Goal: Task Accomplishment & Management: Manage account settings

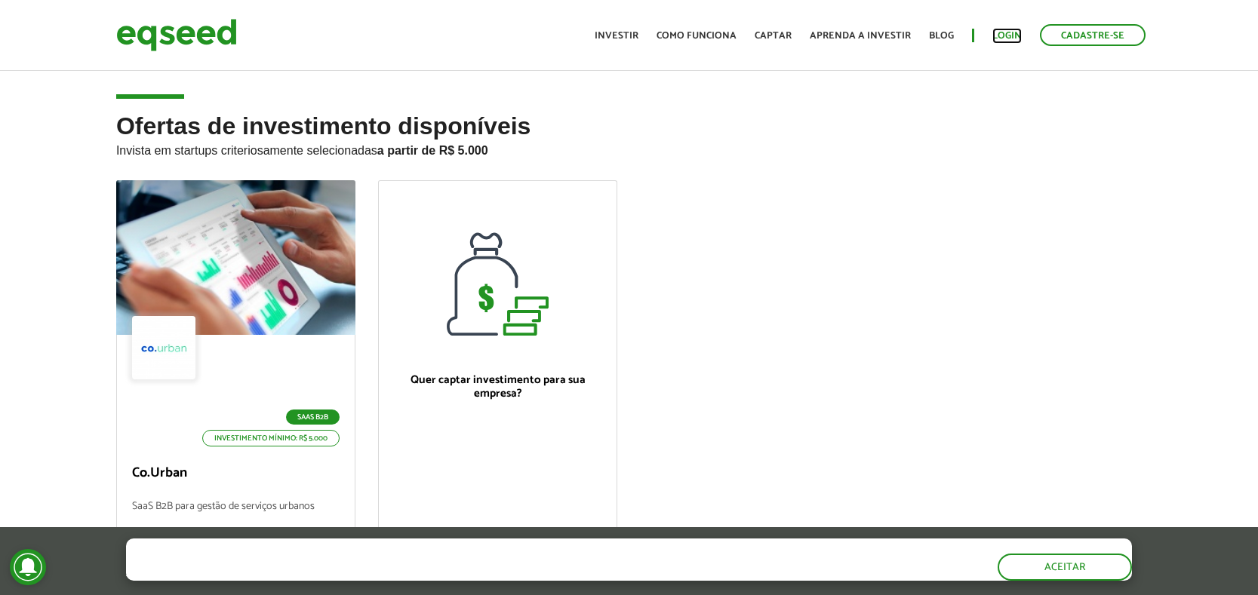
click at [1005, 32] on link "Login" at bounding box center [1006, 36] width 29 height 10
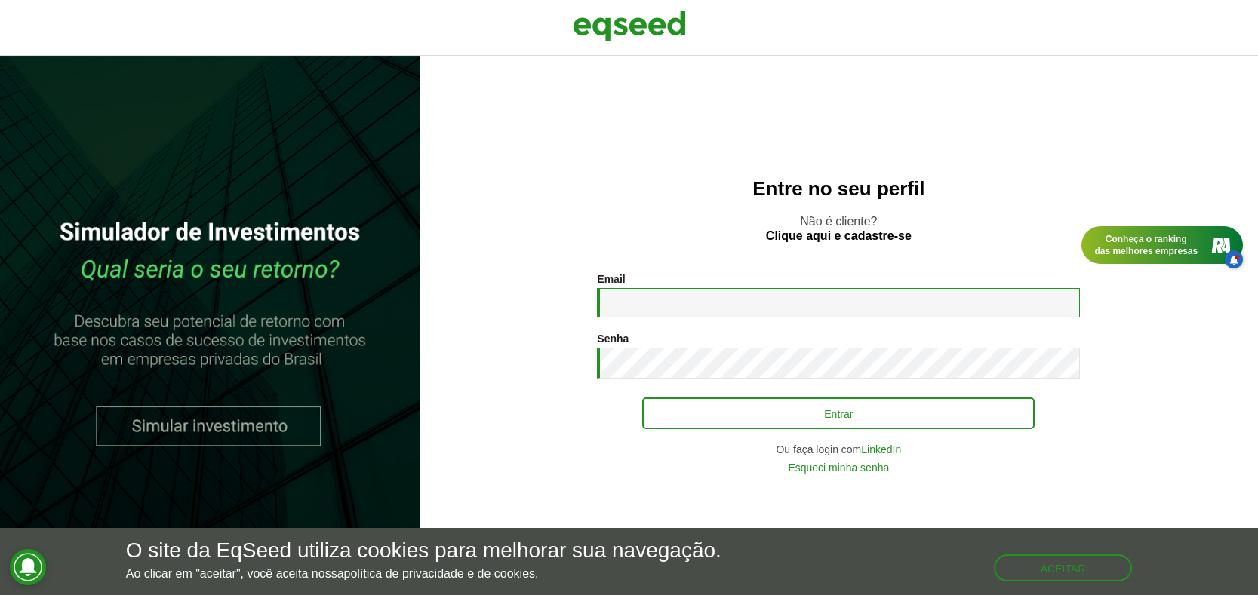
type input "**********"
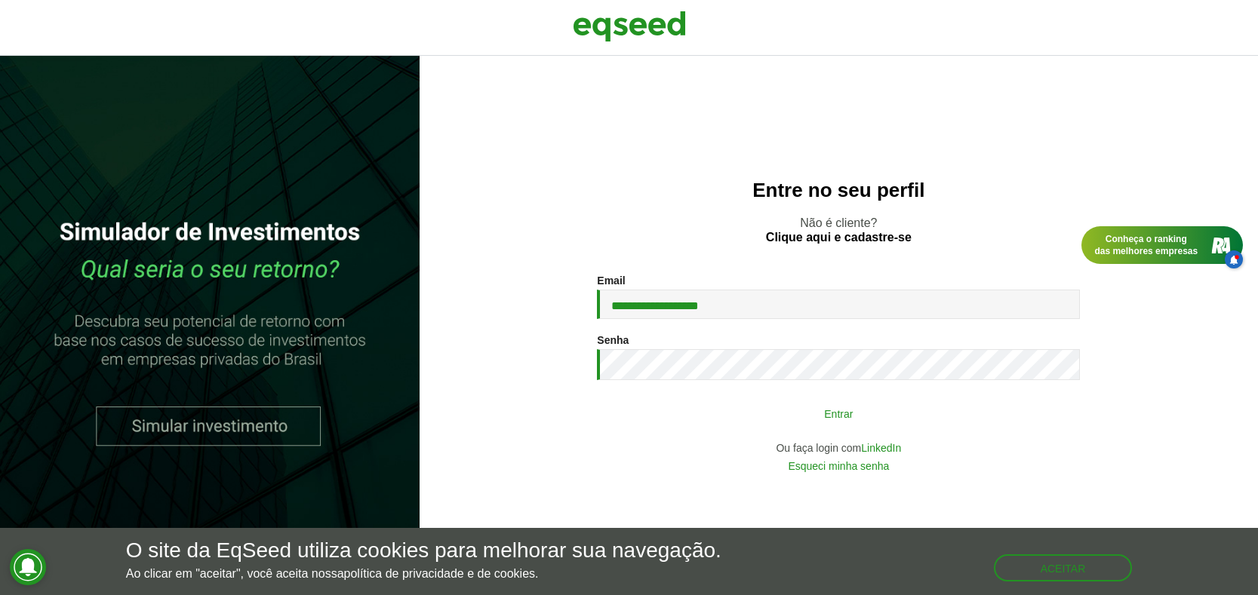
click at [837, 414] on button "Entrar" at bounding box center [838, 413] width 392 height 29
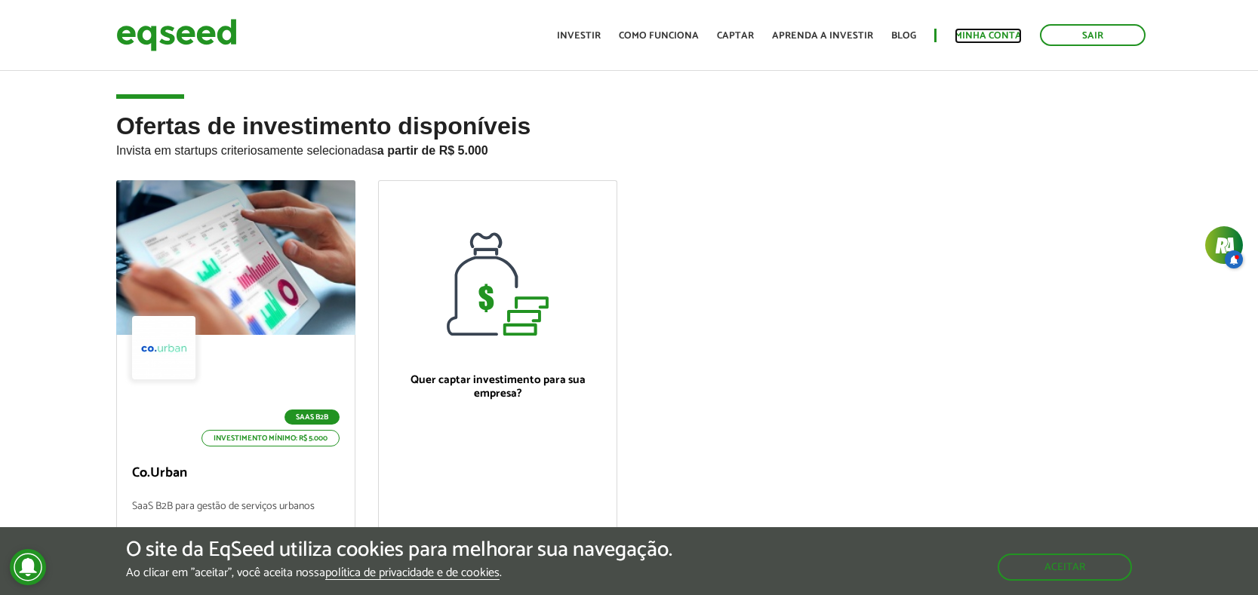
click at [985, 32] on link "Minha conta" at bounding box center [988, 36] width 67 height 10
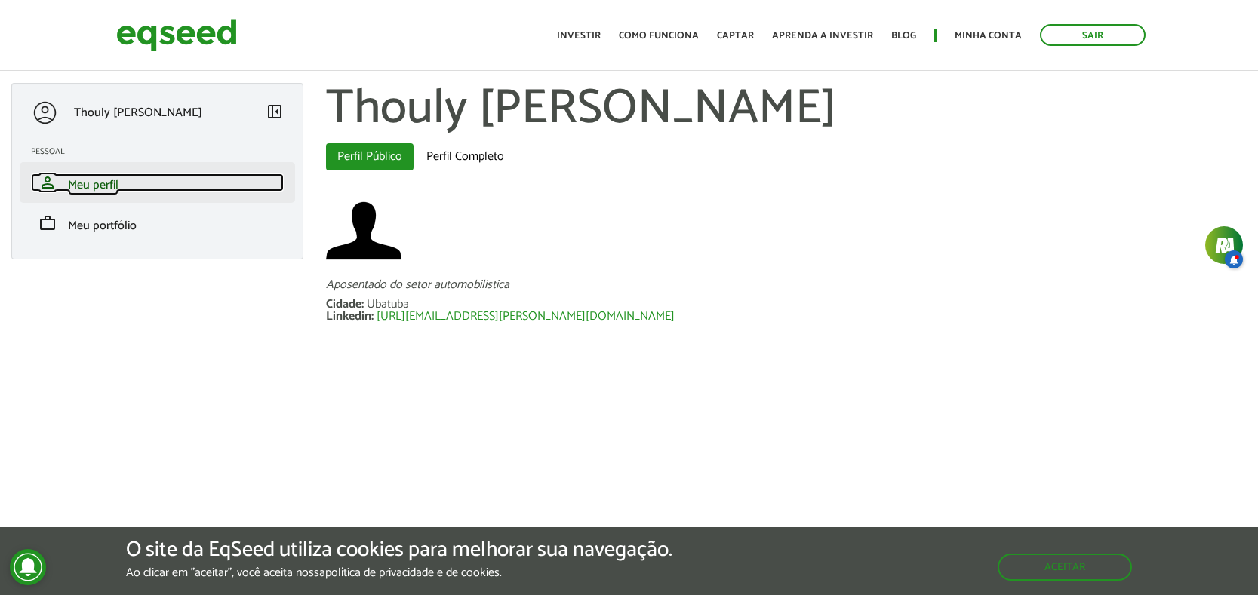
click at [101, 182] on span "Meu perfil" at bounding box center [93, 185] width 51 height 20
click at [80, 180] on span "Meu perfil" at bounding box center [93, 185] width 51 height 20
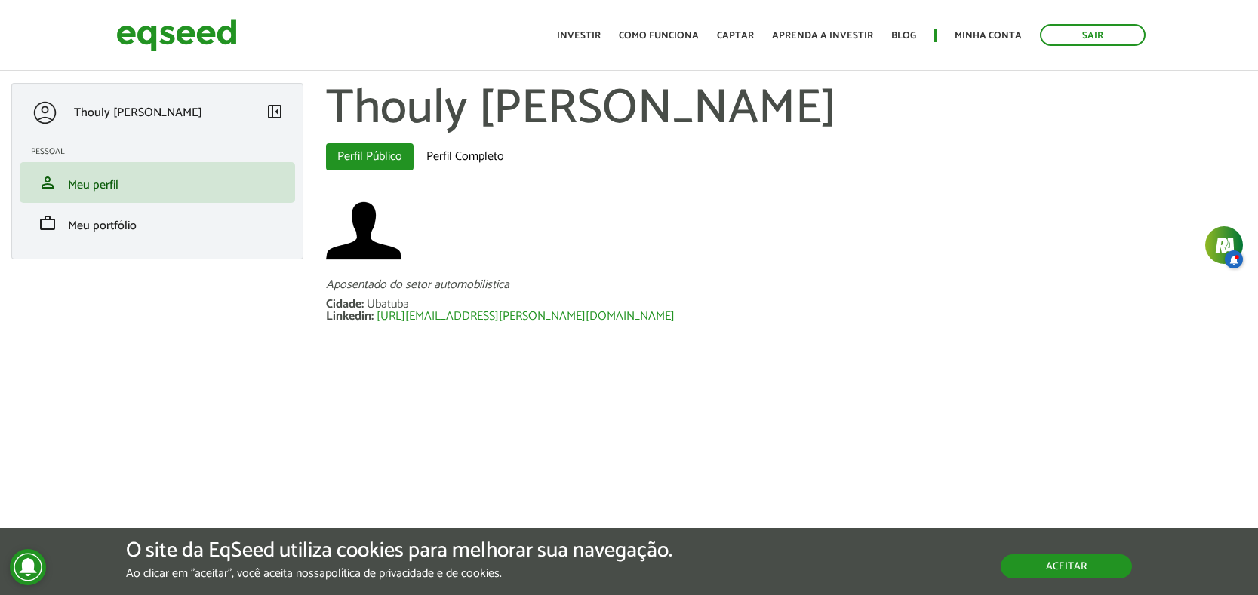
click at [1061, 564] on button "Aceitar" at bounding box center [1066, 567] width 131 height 24
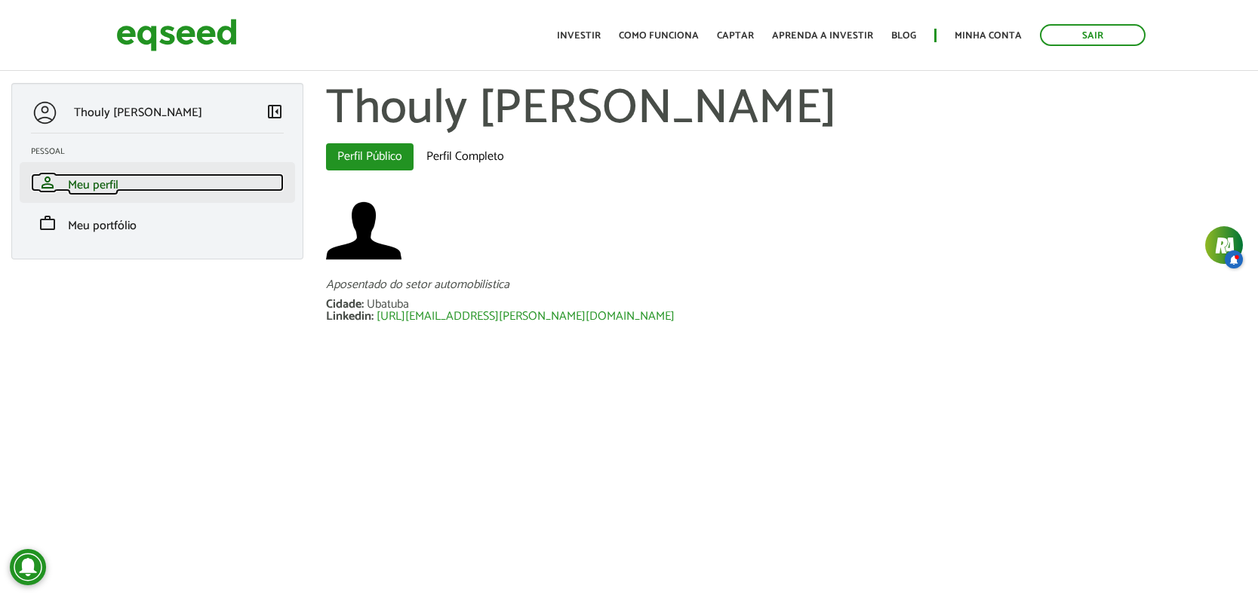
click at [90, 177] on span "Meu perfil" at bounding box center [93, 185] width 51 height 20
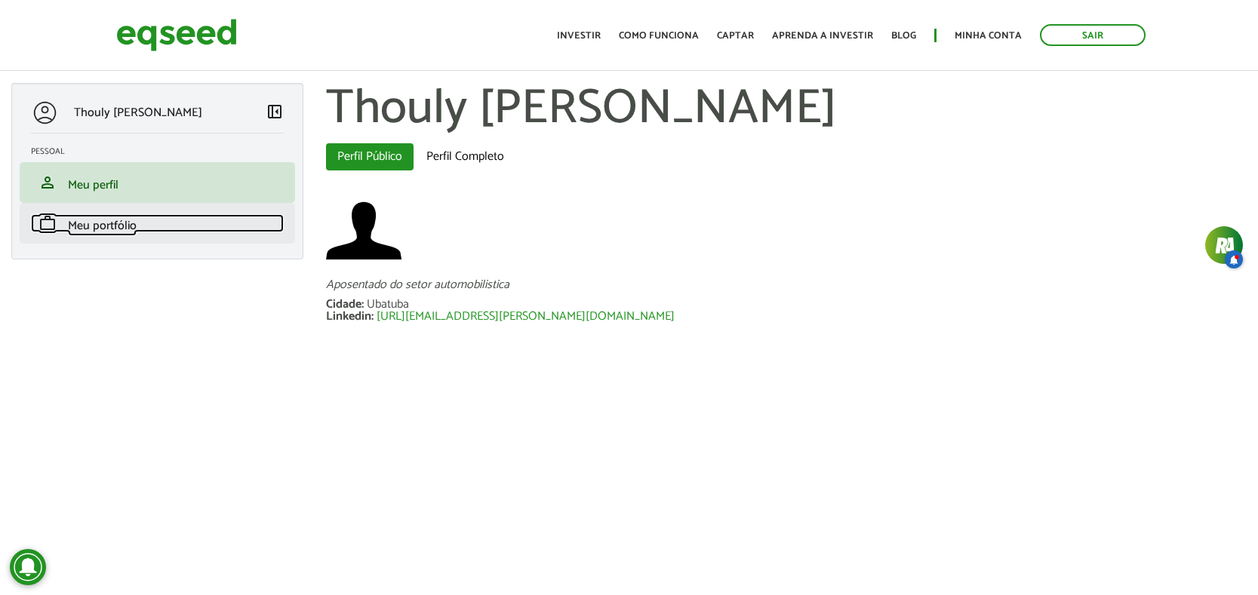
click at [95, 222] on span "Meu portfólio" at bounding box center [102, 226] width 69 height 20
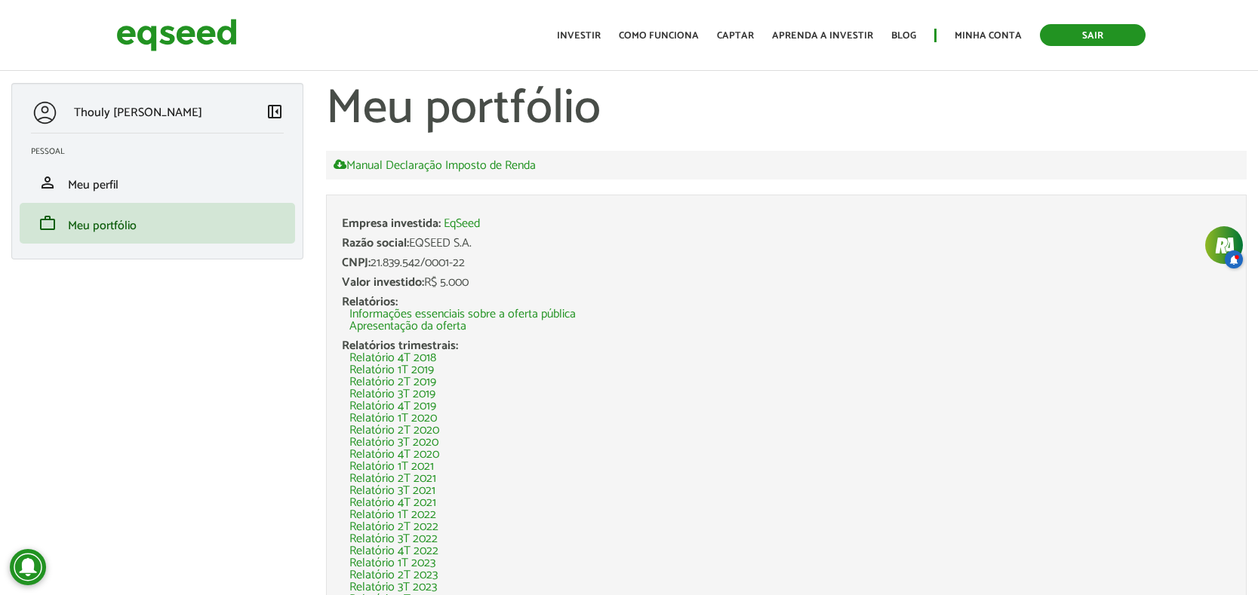
click at [1095, 32] on link "Sair" at bounding box center [1093, 35] width 106 height 22
